Goal: Check status: Check status

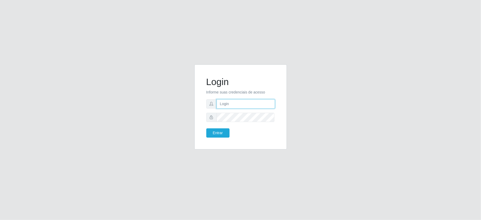
click at [241, 105] on input "text" at bounding box center [246, 103] width 58 height 9
type input "[PERSON_NAME]"
click at [206, 128] on button "Entrar" at bounding box center [217, 132] width 23 height 9
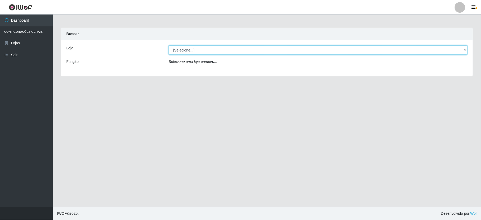
click at [217, 49] on select "[Selecione...] Ideal - Conceição" at bounding box center [318, 49] width 299 height 9
select select "231"
click at [169, 45] on select "[Selecione...] Ideal - Conceição" at bounding box center [318, 49] width 299 height 9
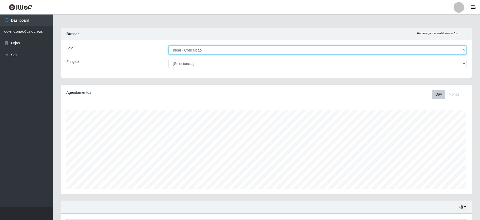
scroll to position [70, 0]
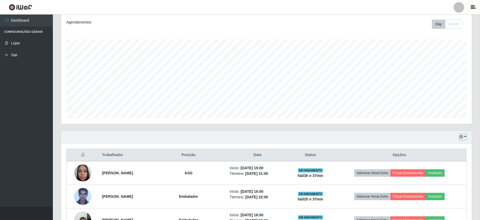
click at [463, 137] on button "button" at bounding box center [462, 137] width 7 height 6
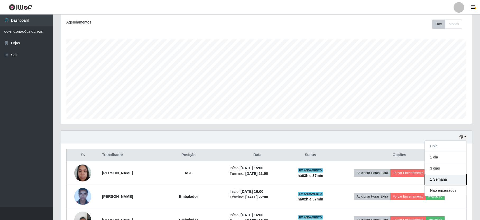
click at [431, 182] on button "1 Semana" at bounding box center [446, 179] width 42 height 11
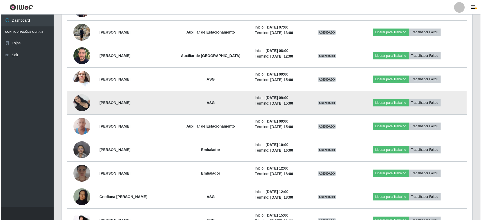
scroll to position [387, 0]
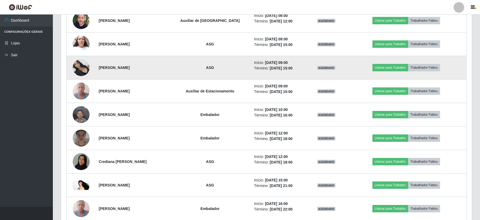
click at [82, 69] on img at bounding box center [81, 67] width 17 height 17
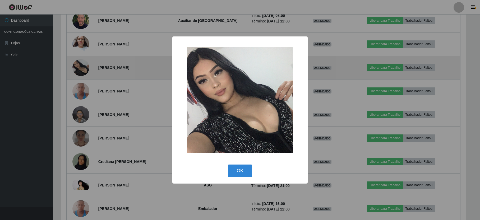
scroll to position [110, 406]
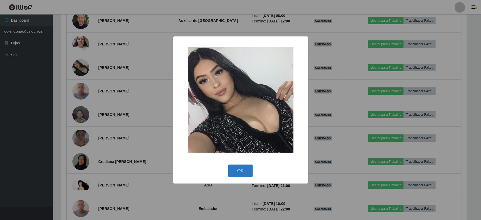
click at [236, 176] on button "OK" at bounding box center [240, 171] width 25 height 12
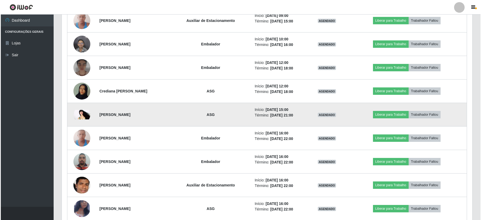
scroll to position [493, 0]
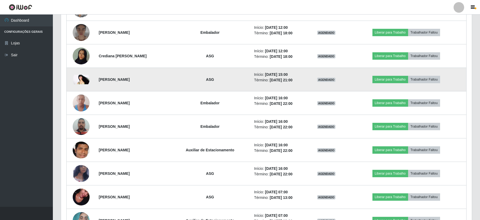
click at [82, 81] on img at bounding box center [81, 80] width 17 height 10
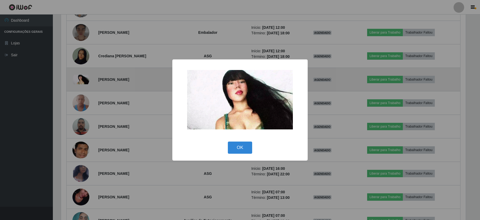
scroll to position [110, 406]
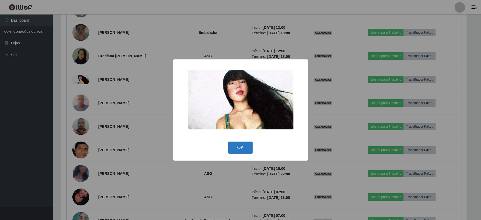
click at [240, 150] on button "OK" at bounding box center [240, 148] width 25 height 12
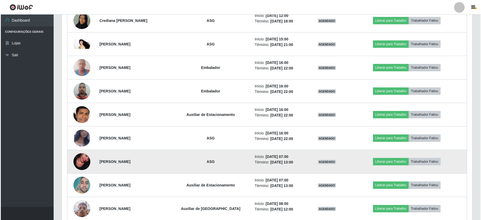
scroll to position [564, 0]
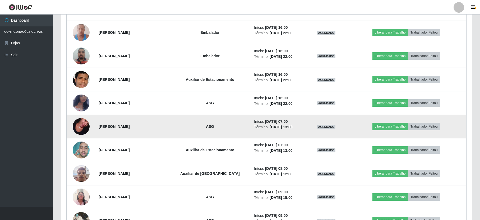
click at [80, 125] on img at bounding box center [81, 127] width 17 height 30
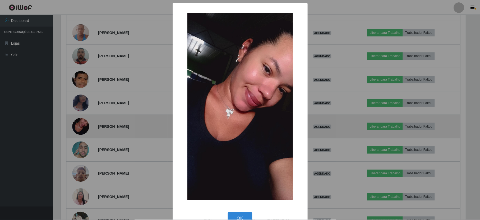
scroll to position [110, 406]
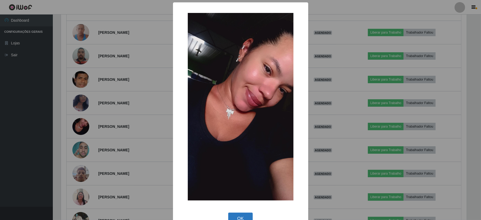
click at [245, 220] on button "OK" at bounding box center [240, 219] width 25 height 12
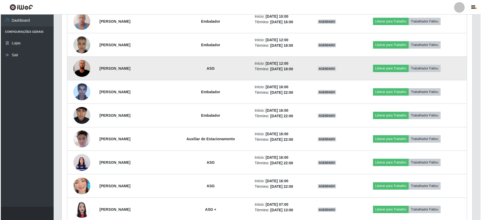
scroll to position [1198, 0]
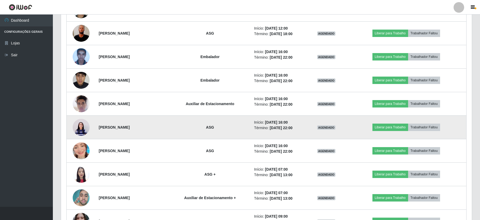
click at [87, 130] on img at bounding box center [81, 127] width 17 height 22
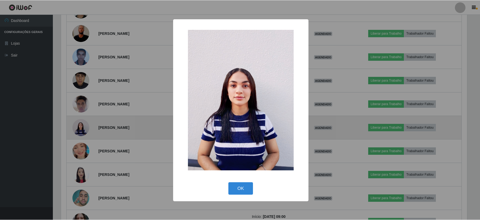
scroll to position [110, 406]
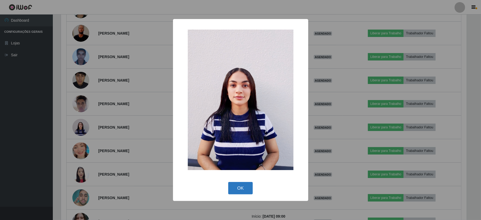
click at [239, 185] on button "OK" at bounding box center [240, 188] width 25 height 12
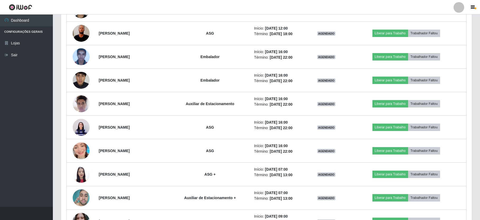
scroll to position [110, 410]
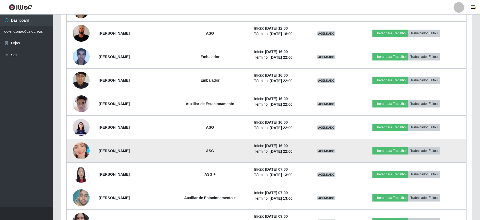
click at [81, 158] on img at bounding box center [81, 151] width 17 height 30
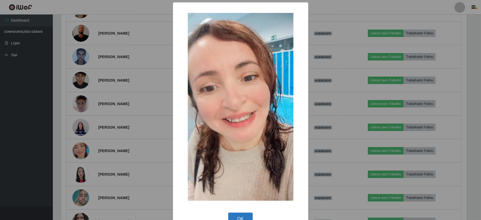
click at [243, 218] on button "OK" at bounding box center [240, 219] width 25 height 12
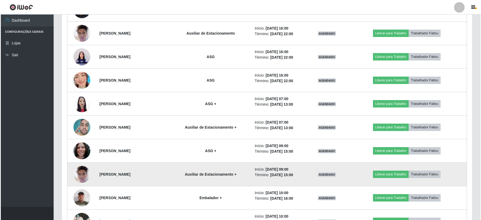
scroll to position [1304, 0]
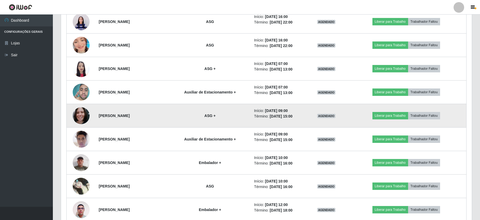
click at [78, 120] on img at bounding box center [81, 115] width 17 height 22
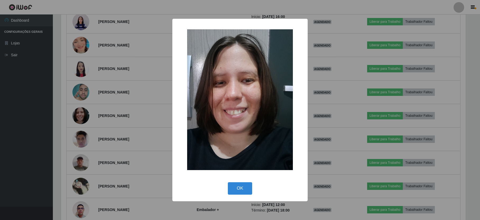
scroll to position [110, 406]
click at [245, 187] on button "OK" at bounding box center [240, 188] width 25 height 12
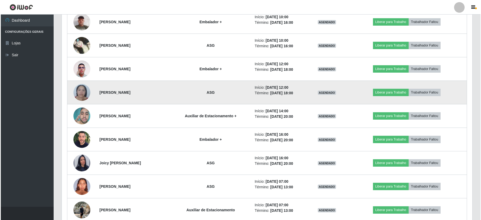
scroll to position [1480, 0]
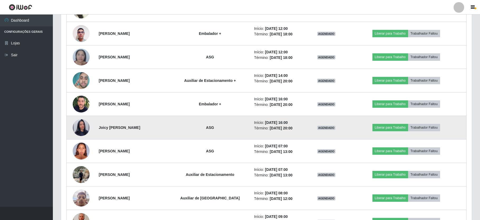
click at [82, 131] on img at bounding box center [81, 128] width 17 height 30
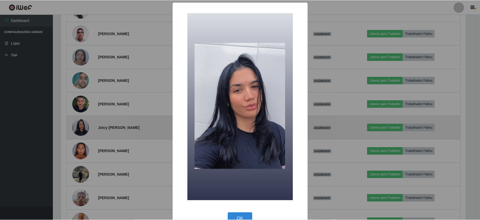
scroll to position [110, 406]
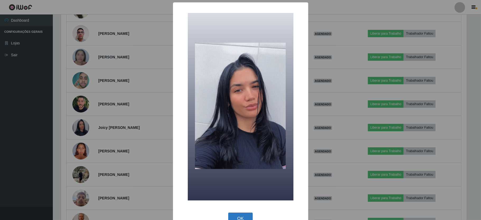
click at [239, 217] on button "OK" at bounding box center [240, 219] width 25 height 12
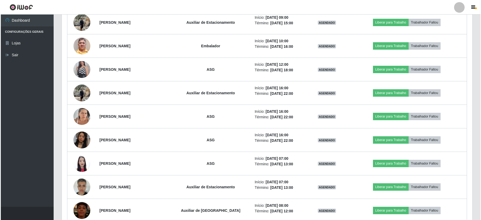
scroll to position [2044, 0]
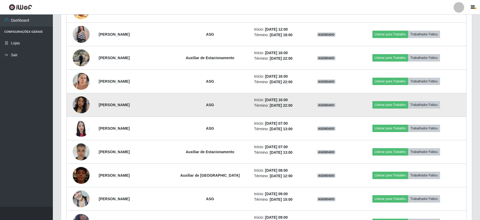
click at [78, 113] on img at bounding box center [81, 105] width 17 height 30
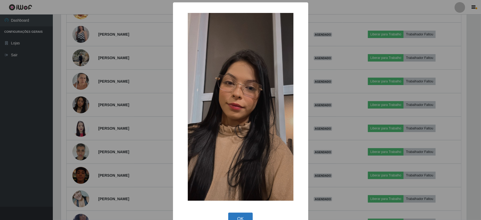
click at [239, 218] on button "OK" at bounding box center [240, 219] width 25 height 12
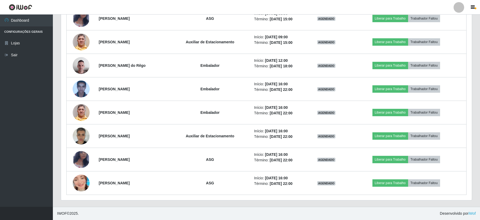
scroll to position [2257, 0]
click at [455, 11] on div at bounding box center [459, 7] width 11 height 11
click at [444, 39] on button "Sair" at bounding box center [449, 41] width 48 height 11
